Goal: Task Accomplishment & Management: Manage account settings

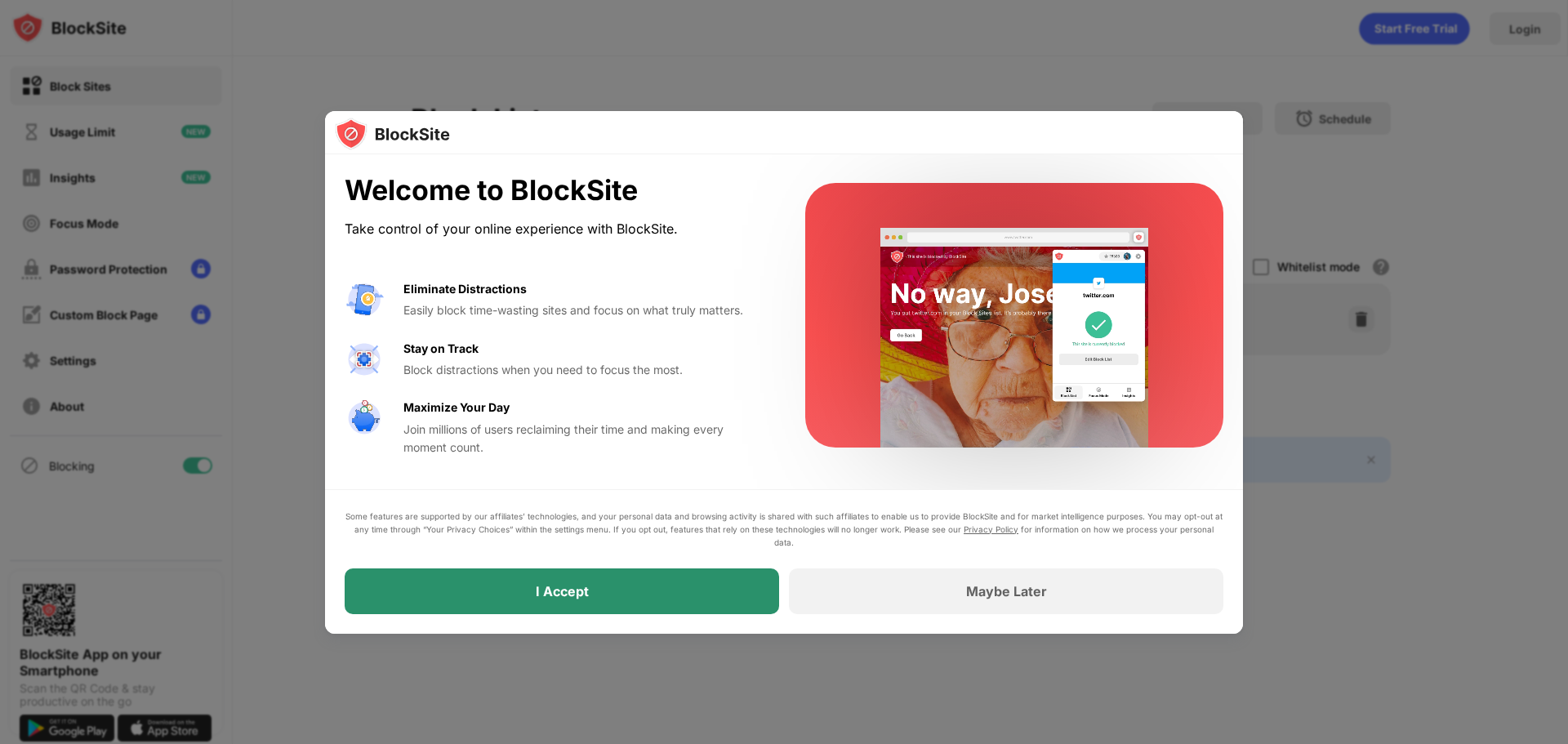
click at [634, 598] on div "I Accept" at bounding box center [562, 592] width 435 height 46
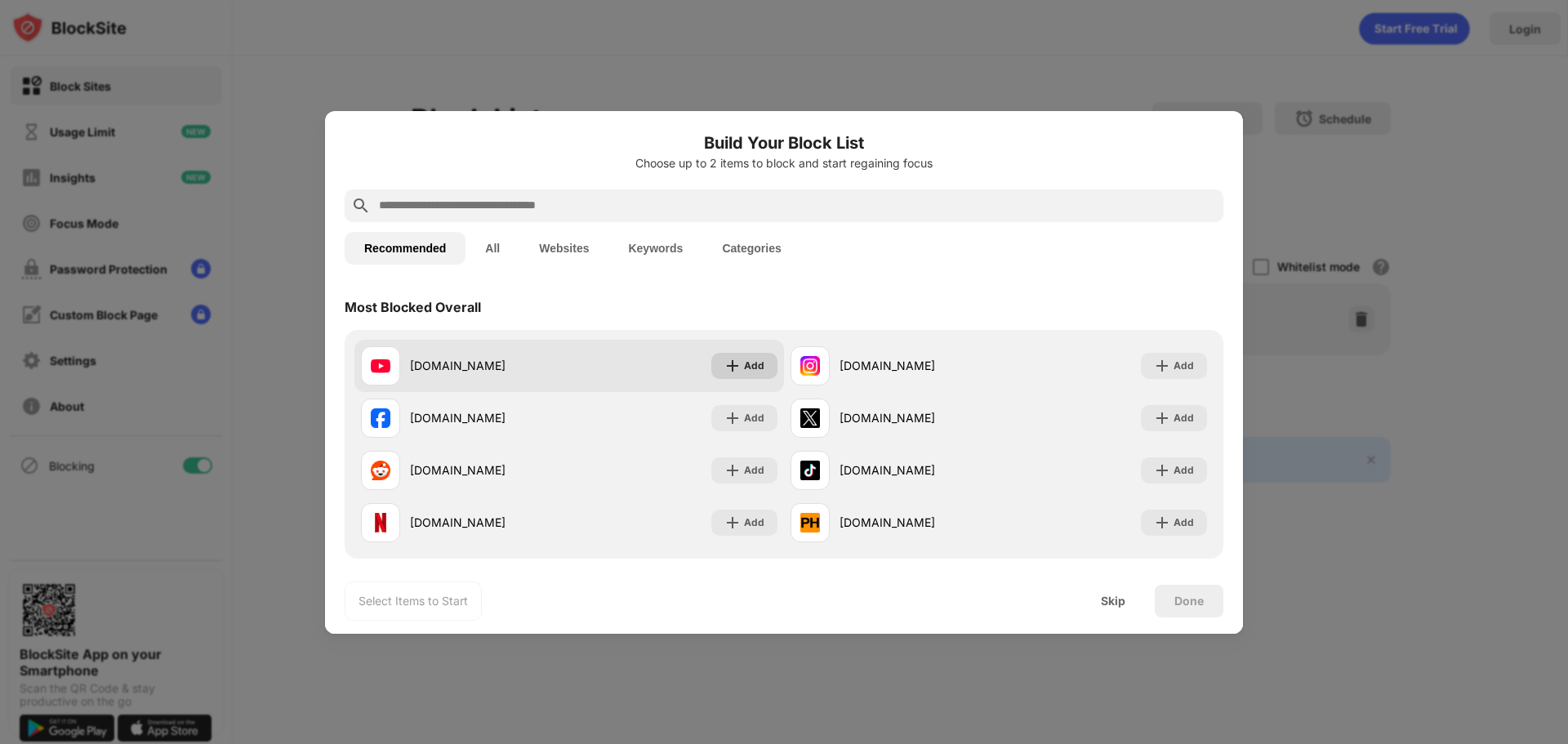
click at [734, 361] on img at bounding box center [733, 366] width 16 height 16
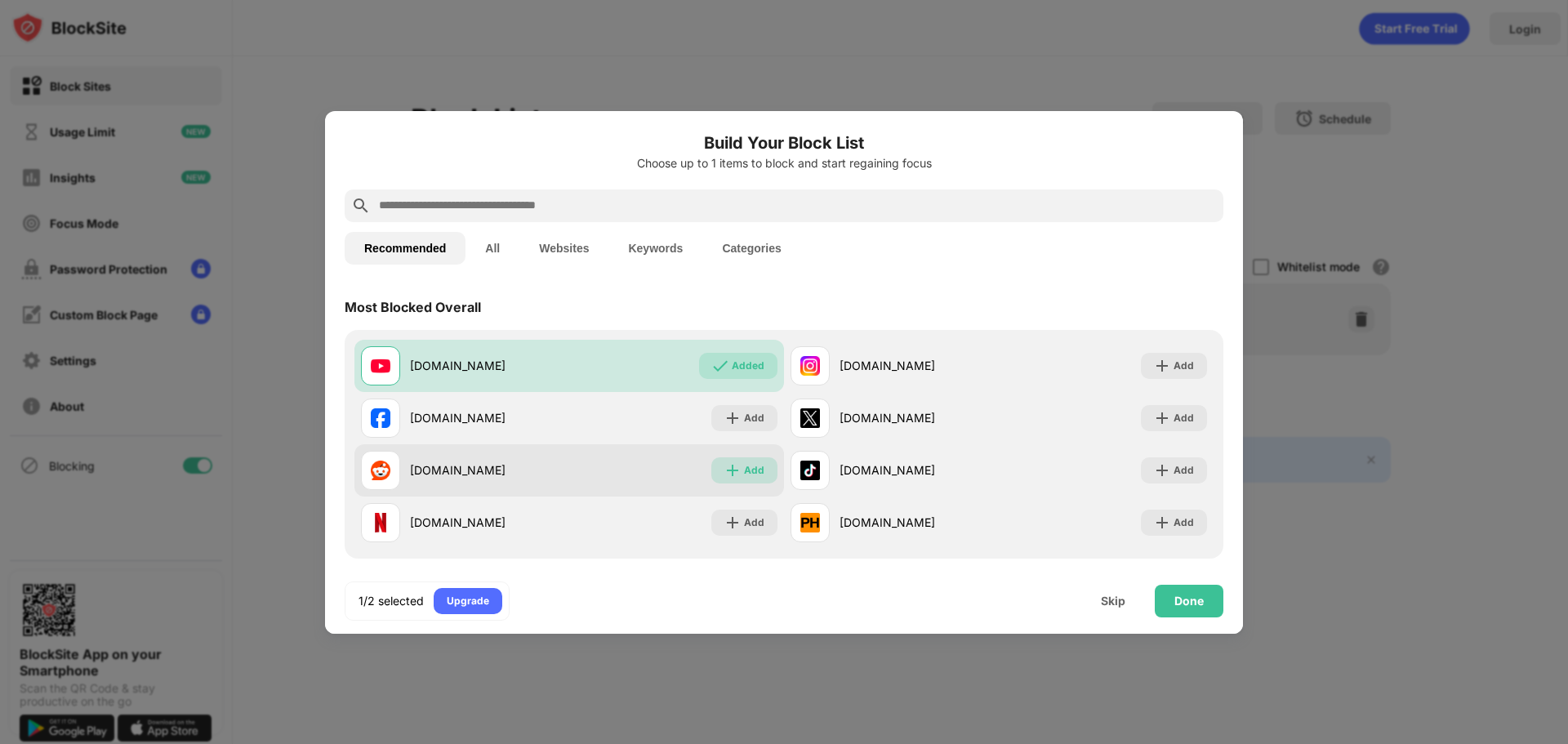
click at [746, 467] on div "Add" at bounding box center [754, 470] width 20 height 16
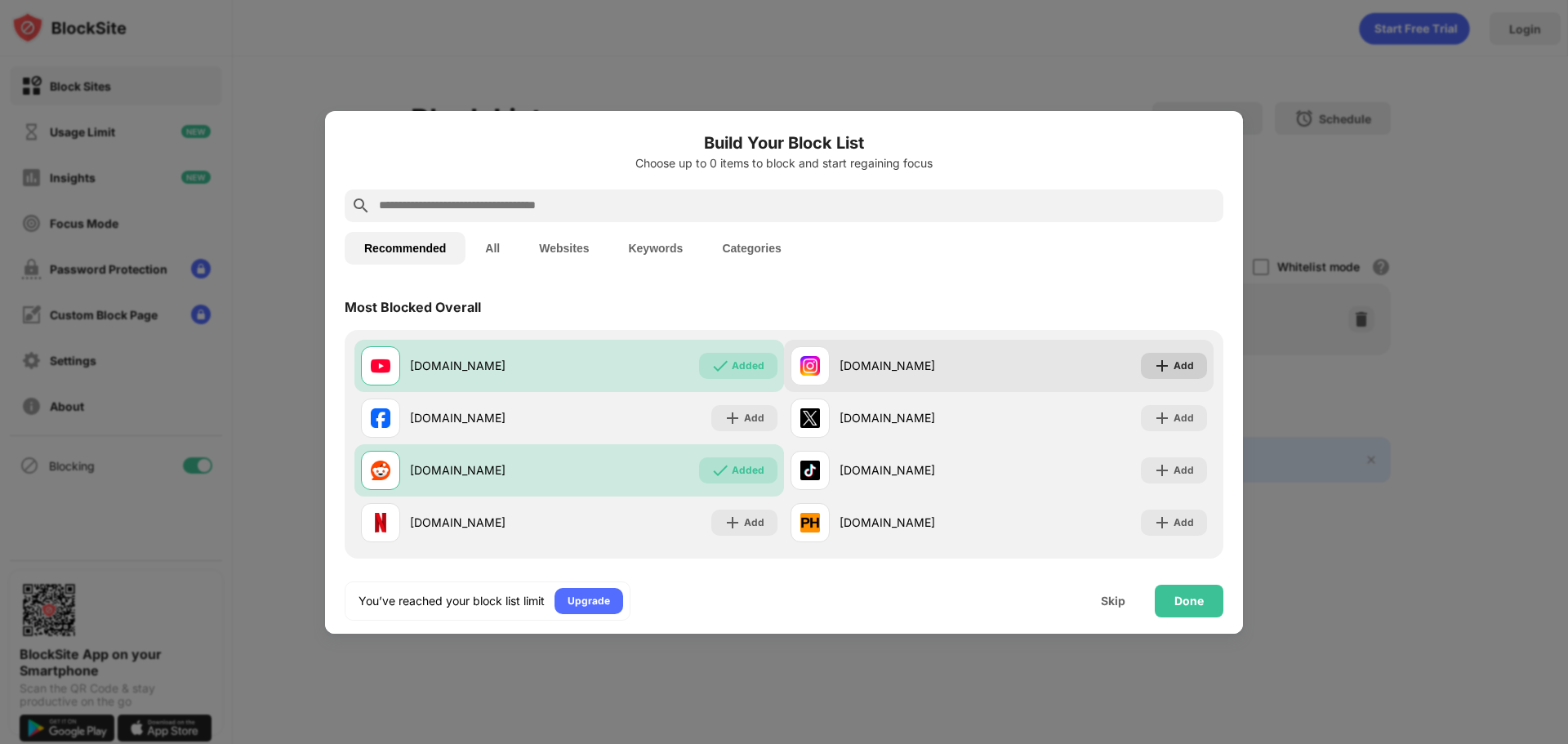
click at [1161, 363] on div "Add" at bounding box center [1174, 366] width 67 height 26
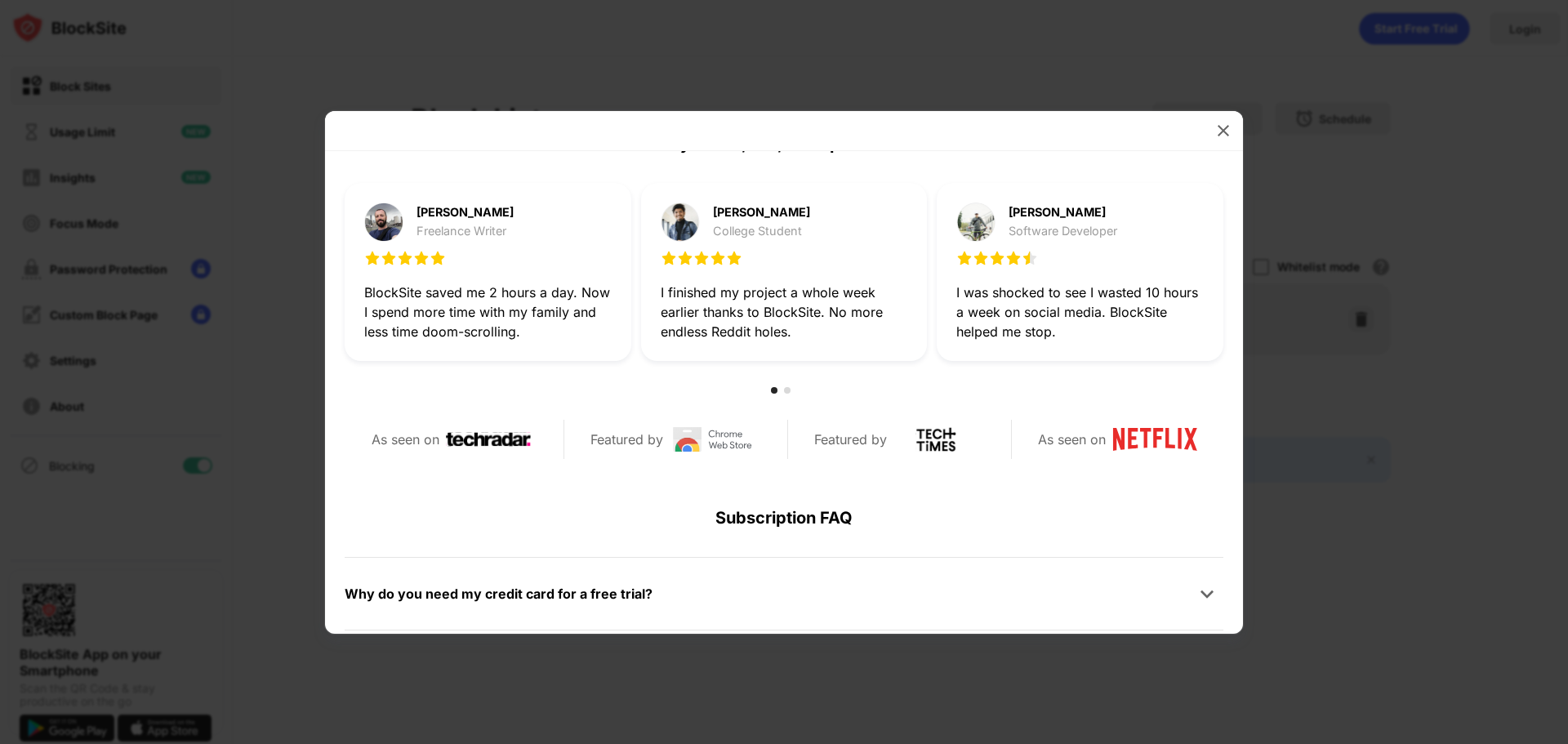
scroll to position [735, 0]
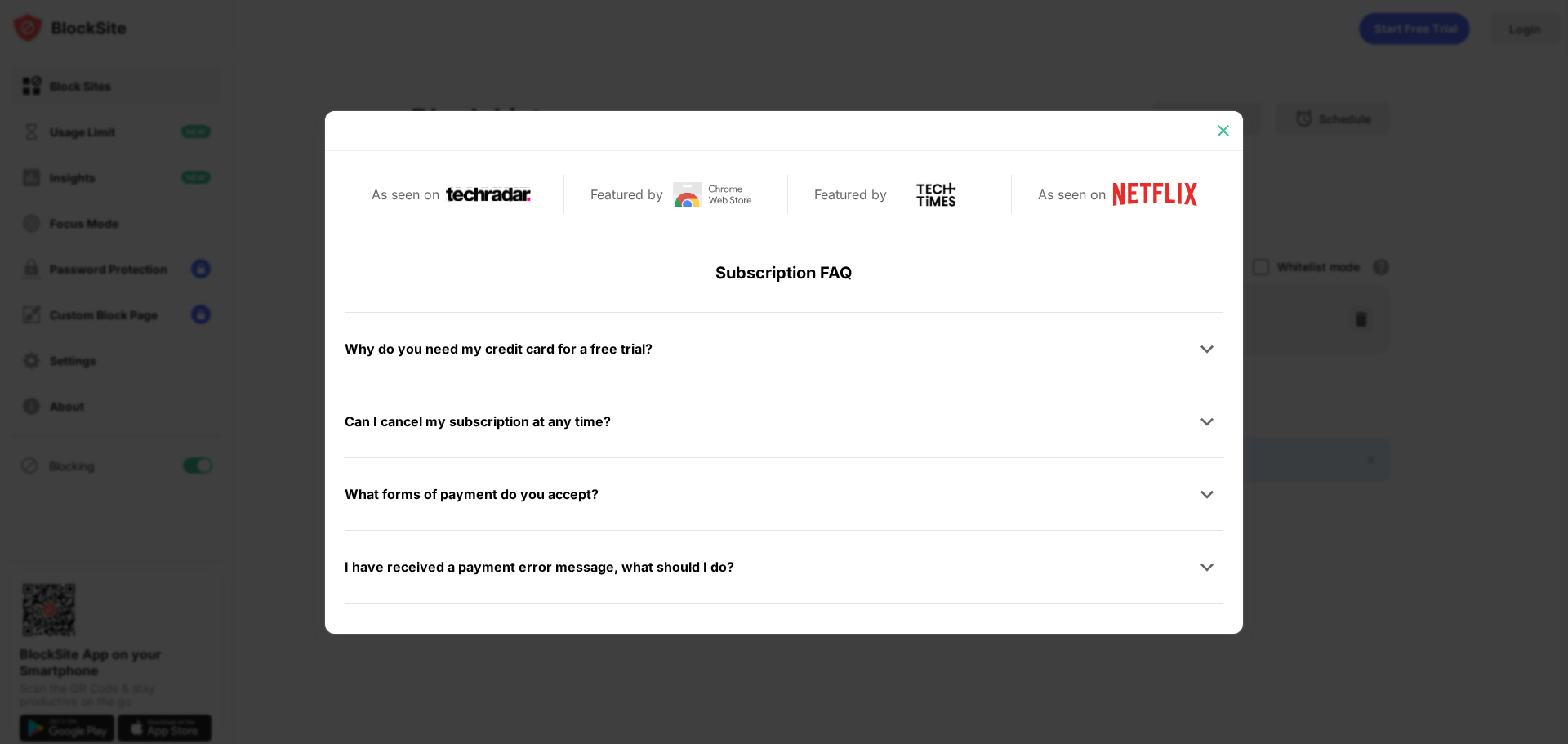
click at [1216, 131] on img at bounding box center [1223, 130] width 16 height 16
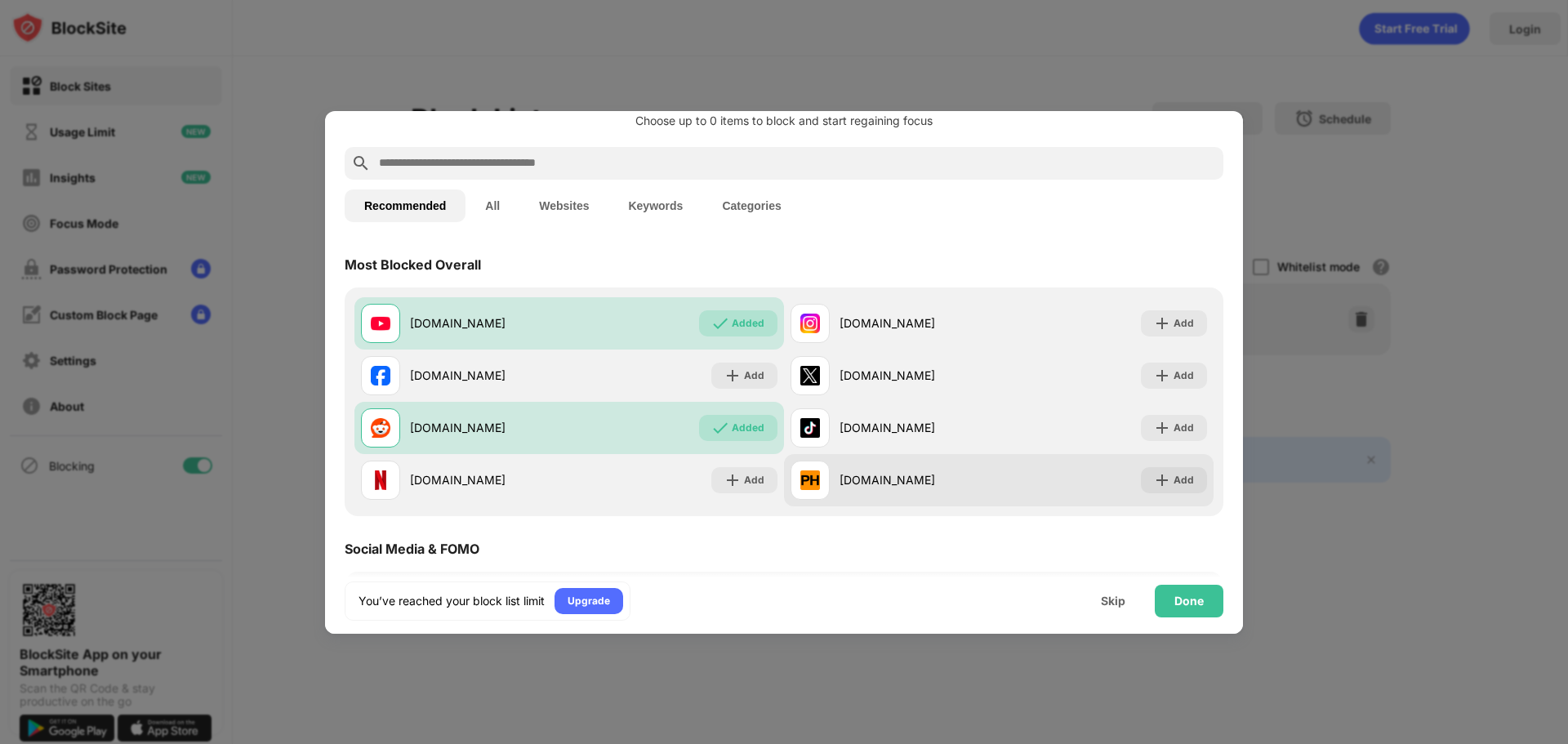
scroll to position [82, 0]
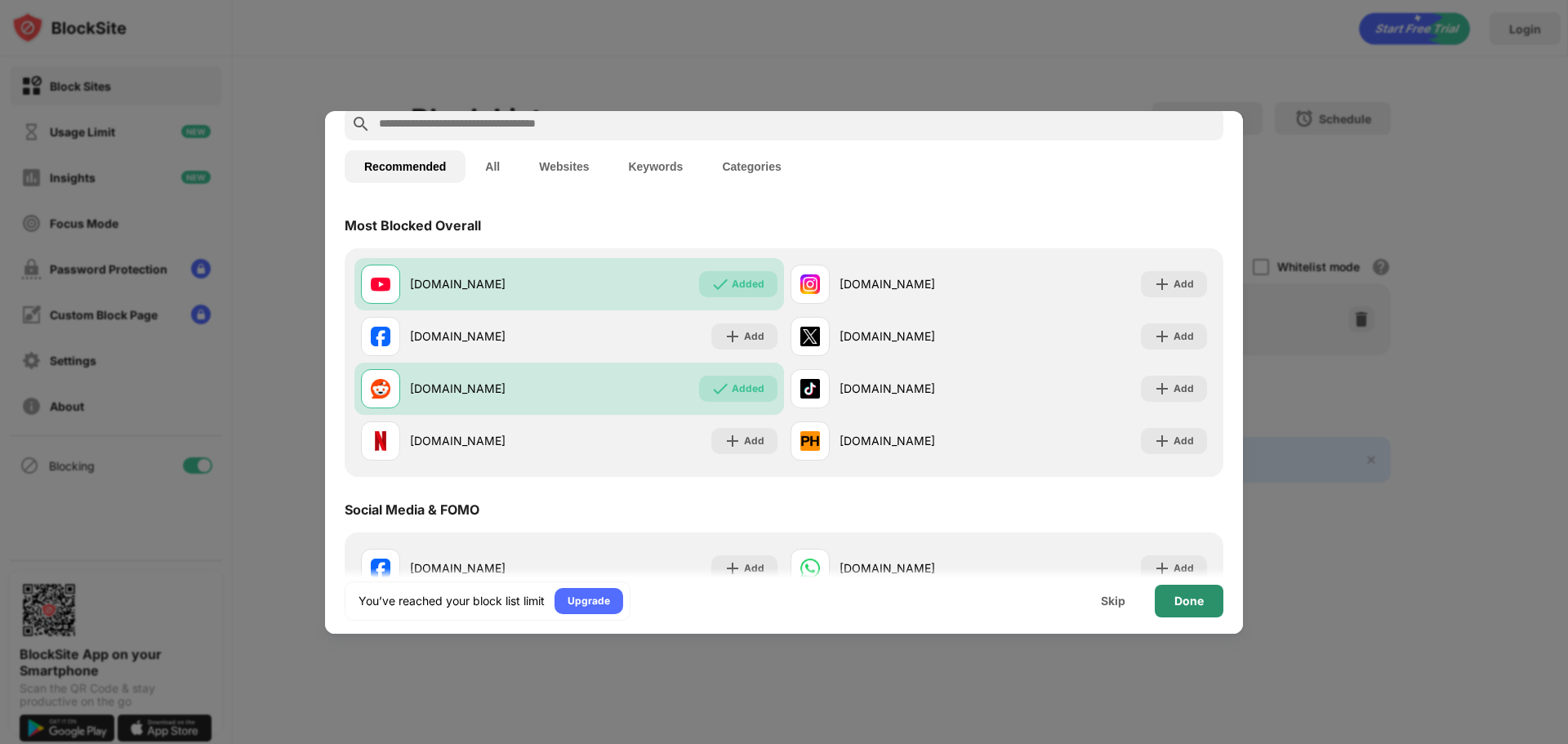
click at [1190, 599] on div "Done" at bounding box center [1189, 601] width 29 height 13
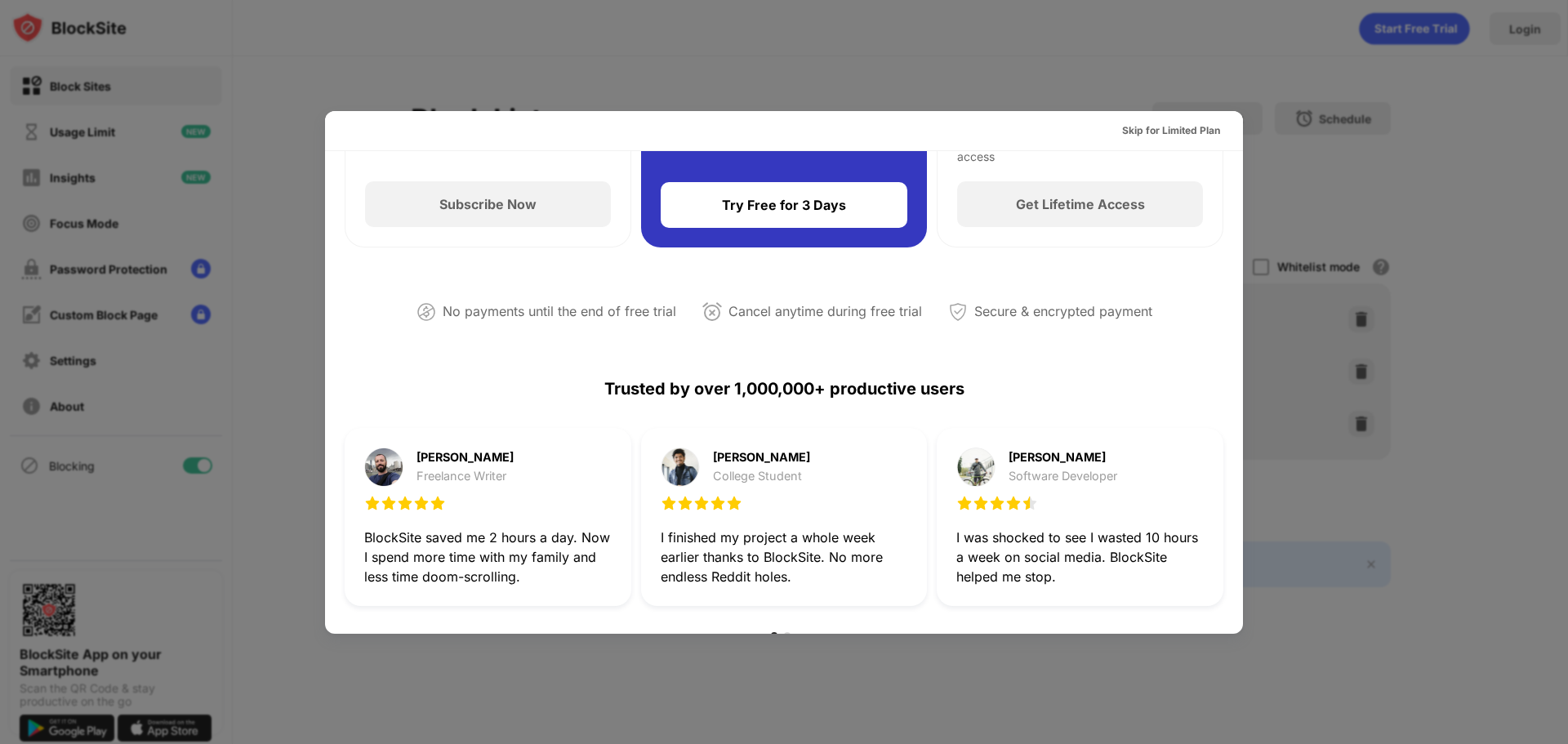
scroll to position [572, 0]
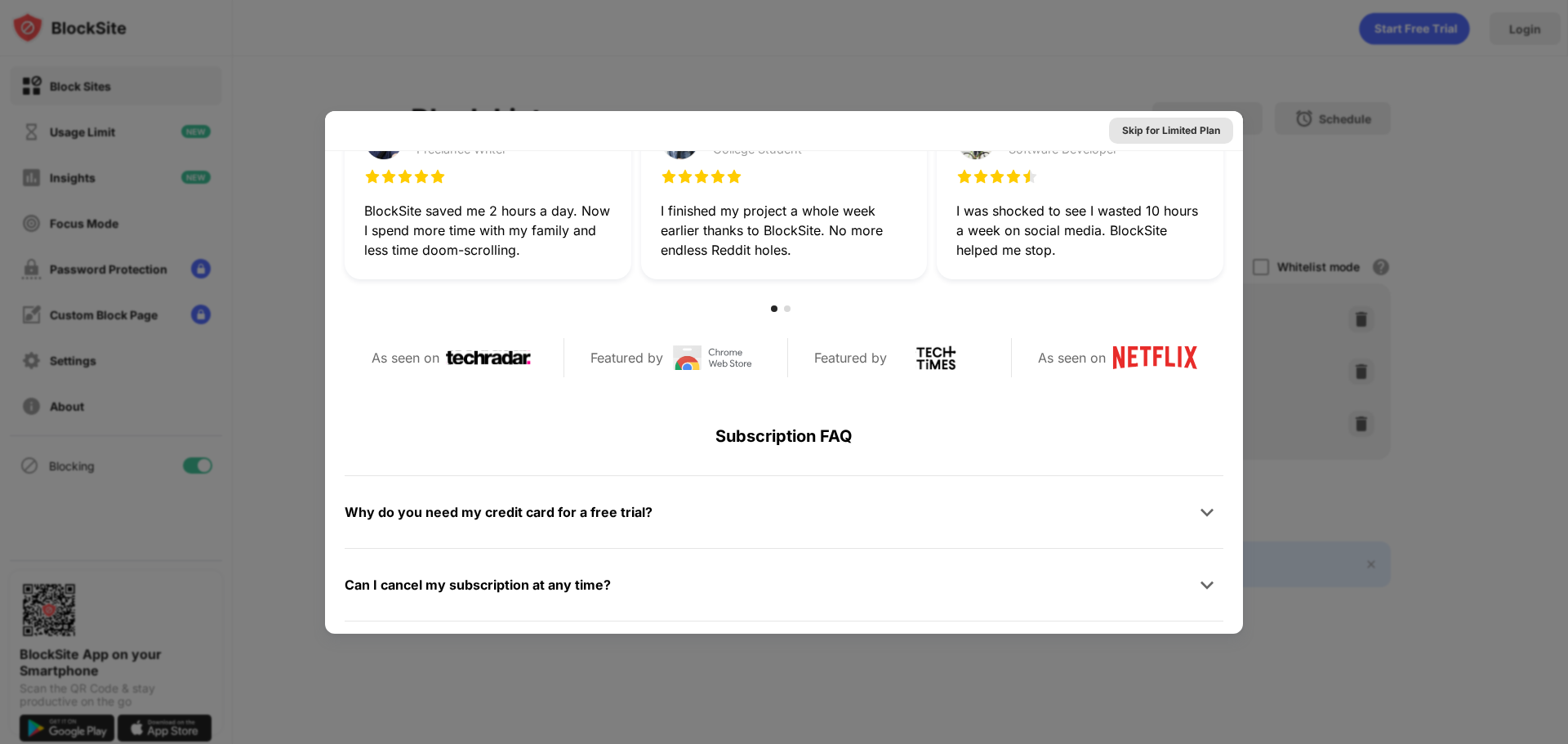
click at [1170, 131] on div "Skip for Limited Plan" at bounding box center [1171, 130] width 98 height 16
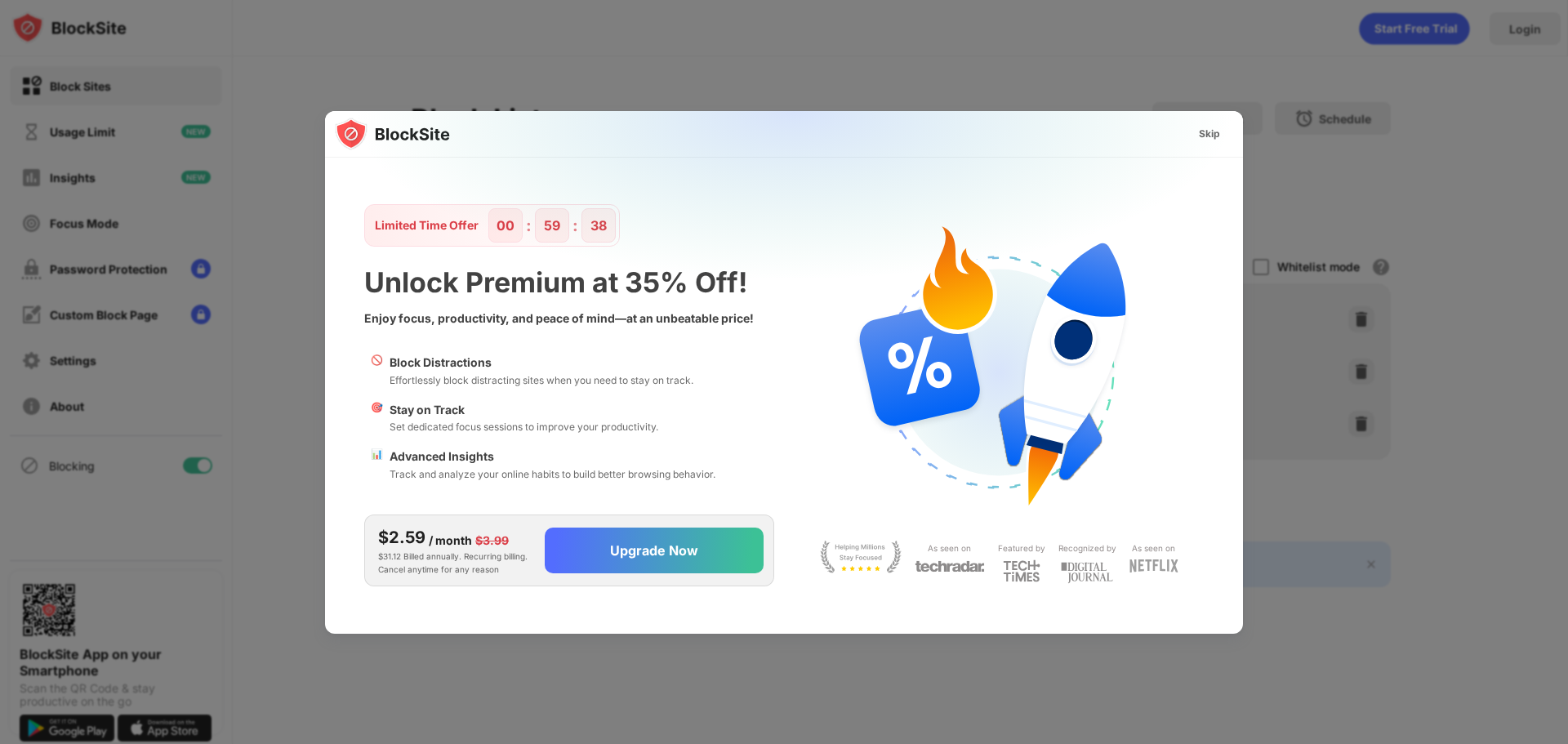
scroll to position [0, 0]
click at [1210, 140] on div "Skip" at bounding box center [1209, 134] width 21 height 16
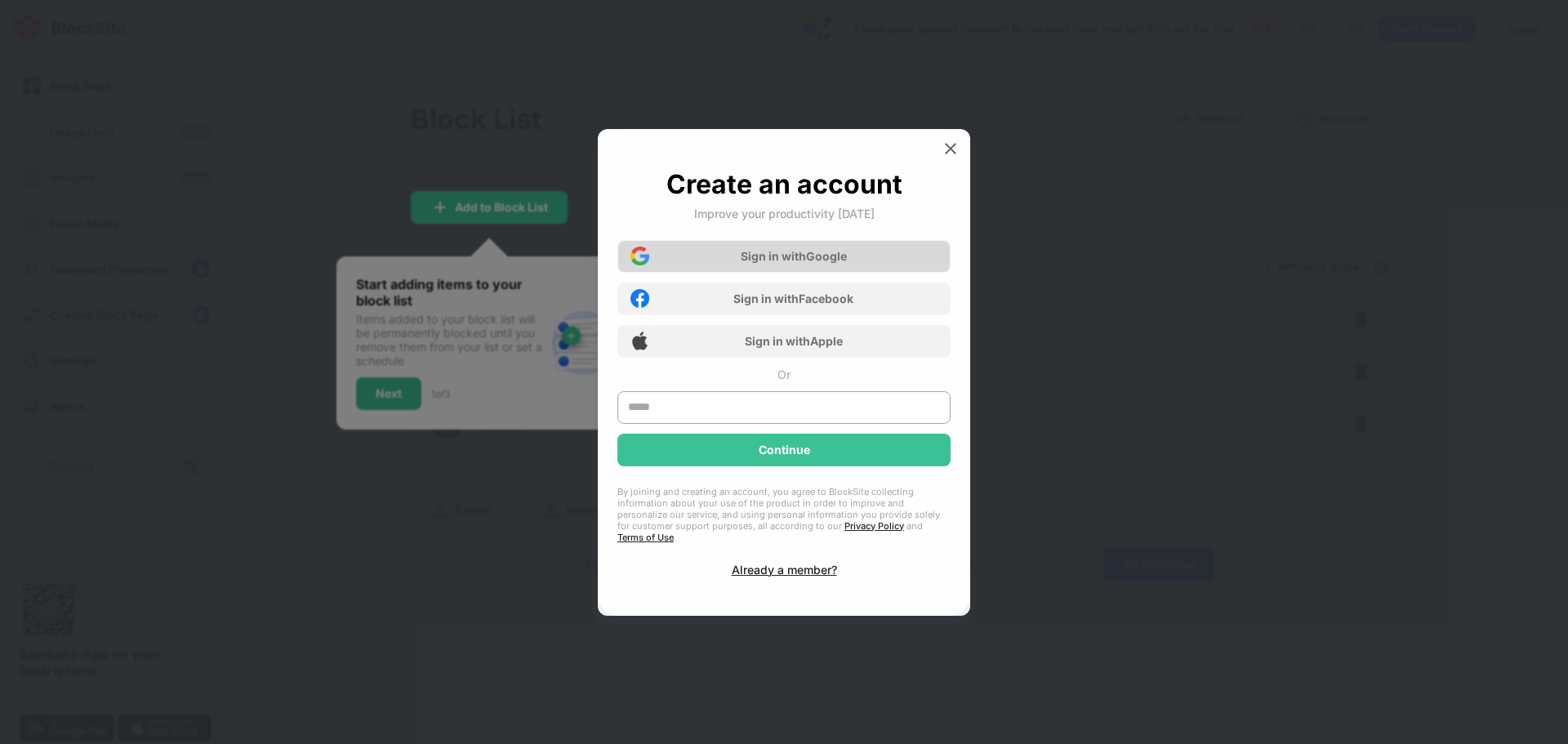
click at [892, 268] on div "Sign in with Google" at bounding box center [784, 256] width 334 height 33
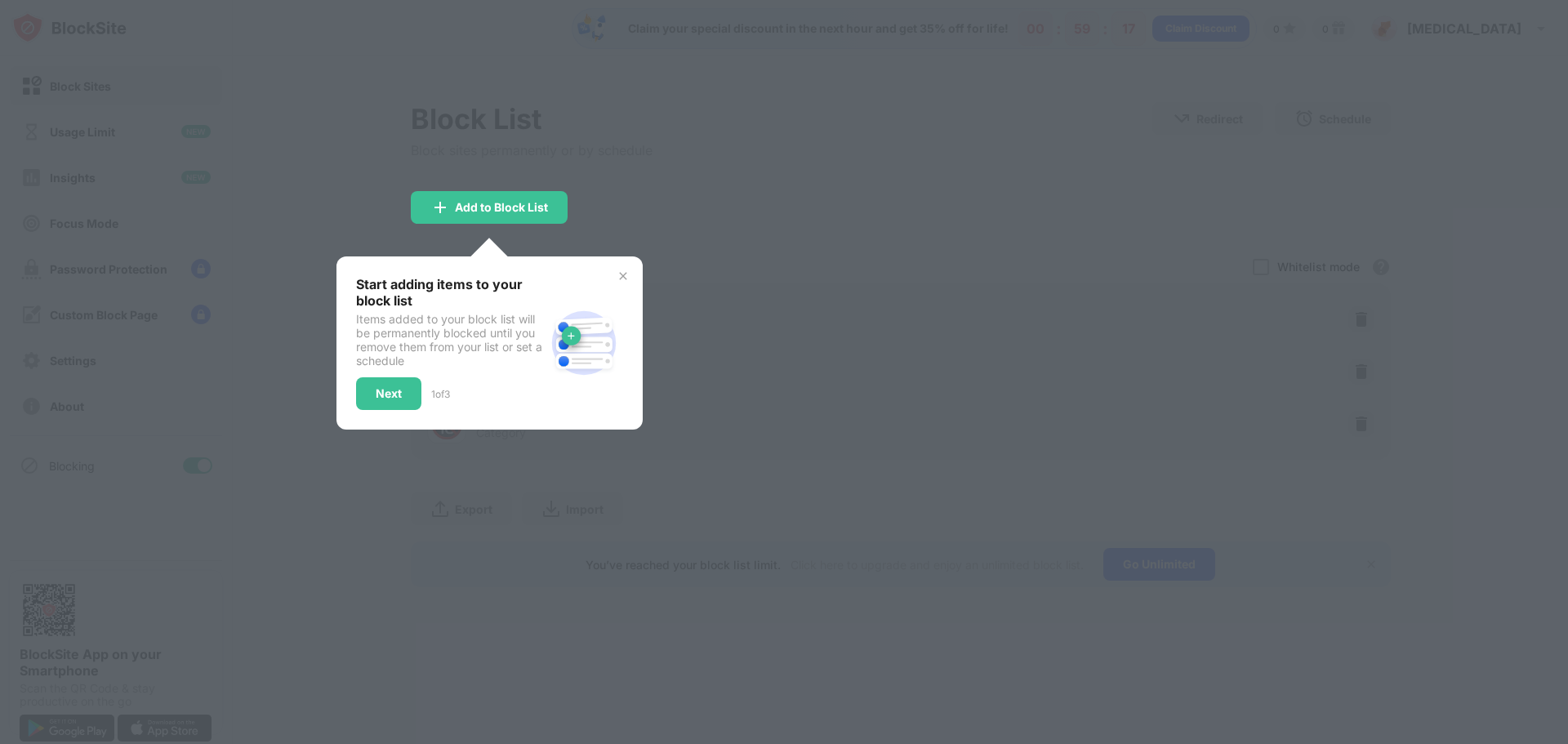
click at [624, 271] on img at bounding box center [623, 276] width 13 height 13
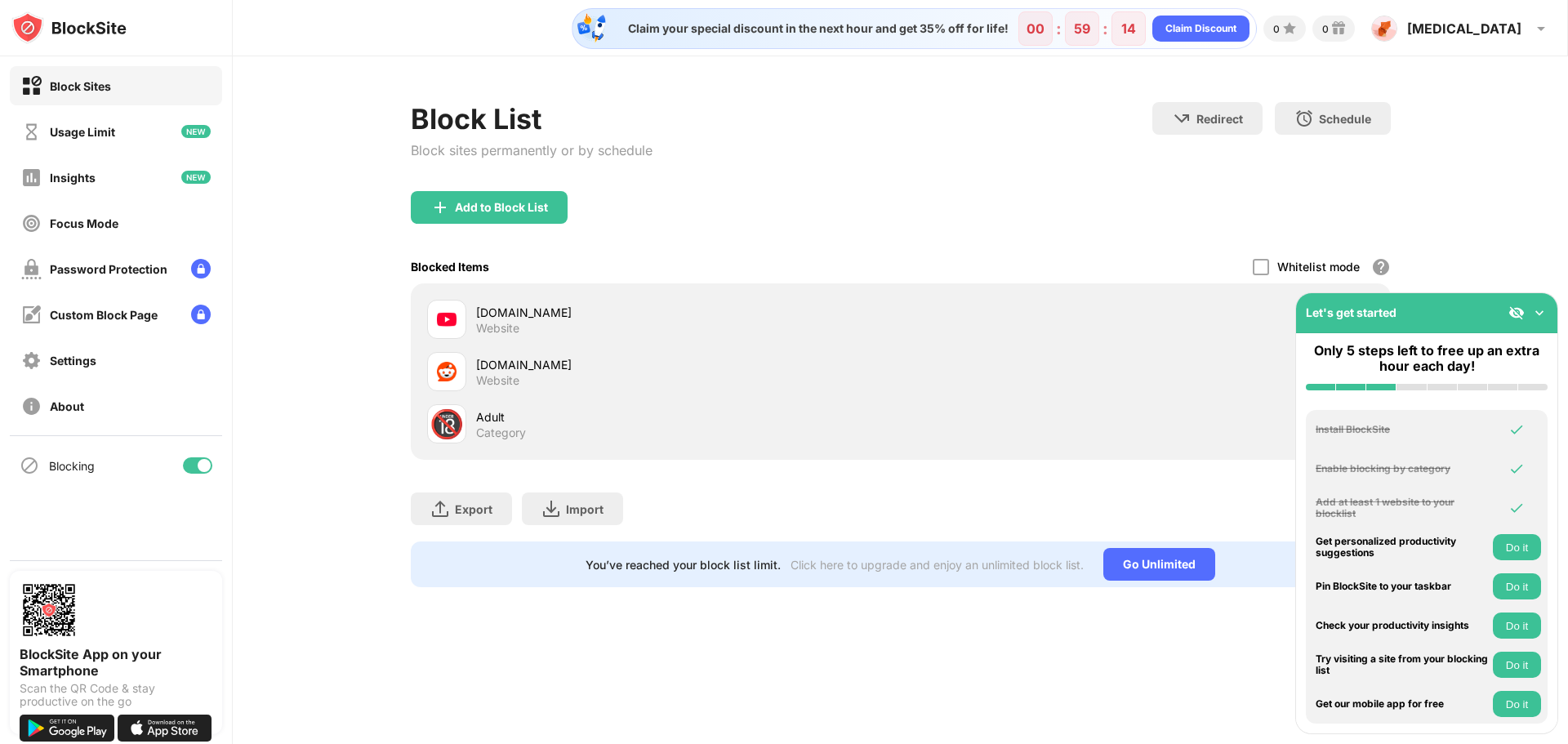
click at [1541, 317] on img at bounding box center [1540, 313] width 16 height 16
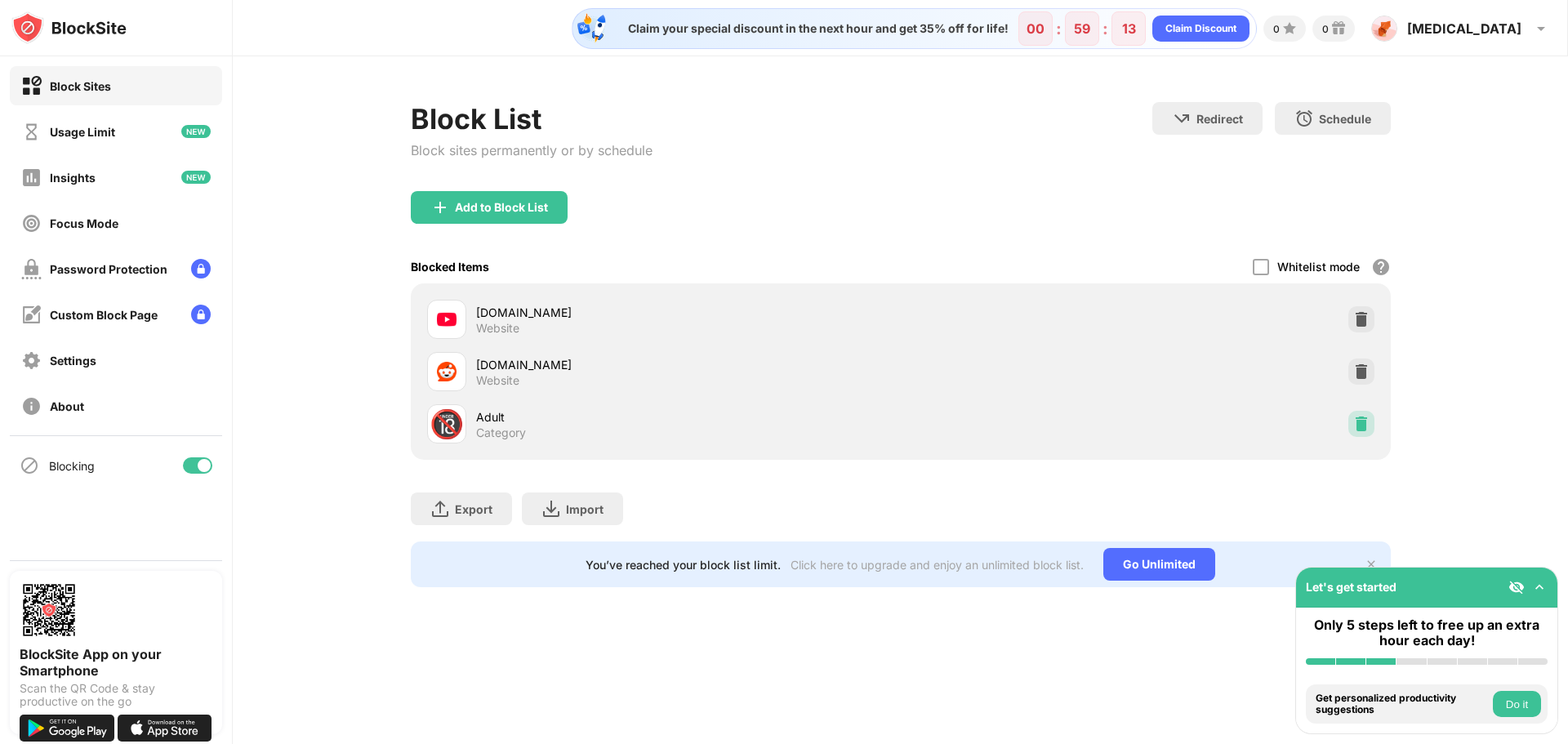
click at [1365, 427] on img at bounding box center [1361, 424] width 16 height 16
